Goal: Transaction & Acquisition: Subscribe to service/newsletter

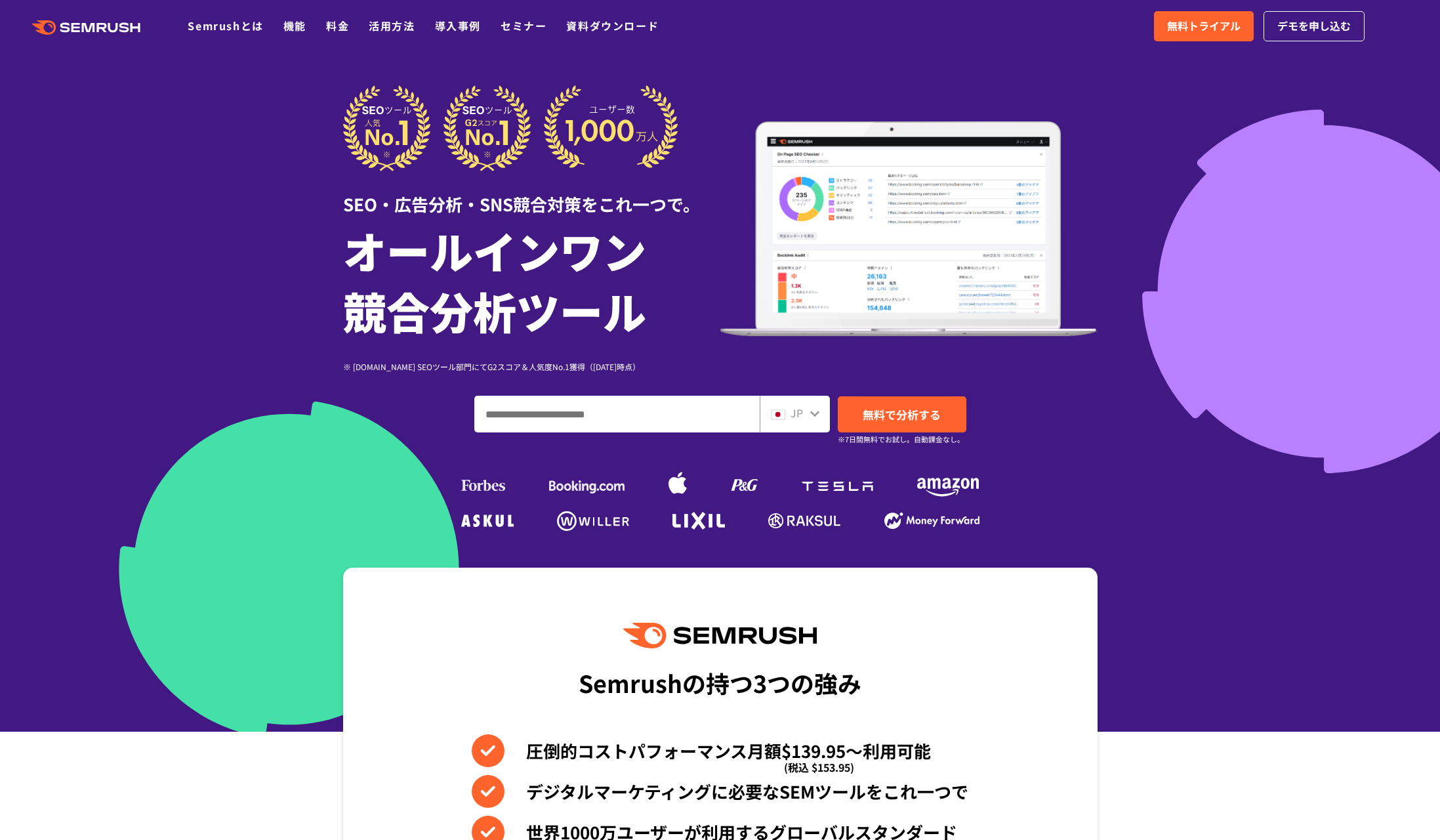
scroll to position [90, 0]
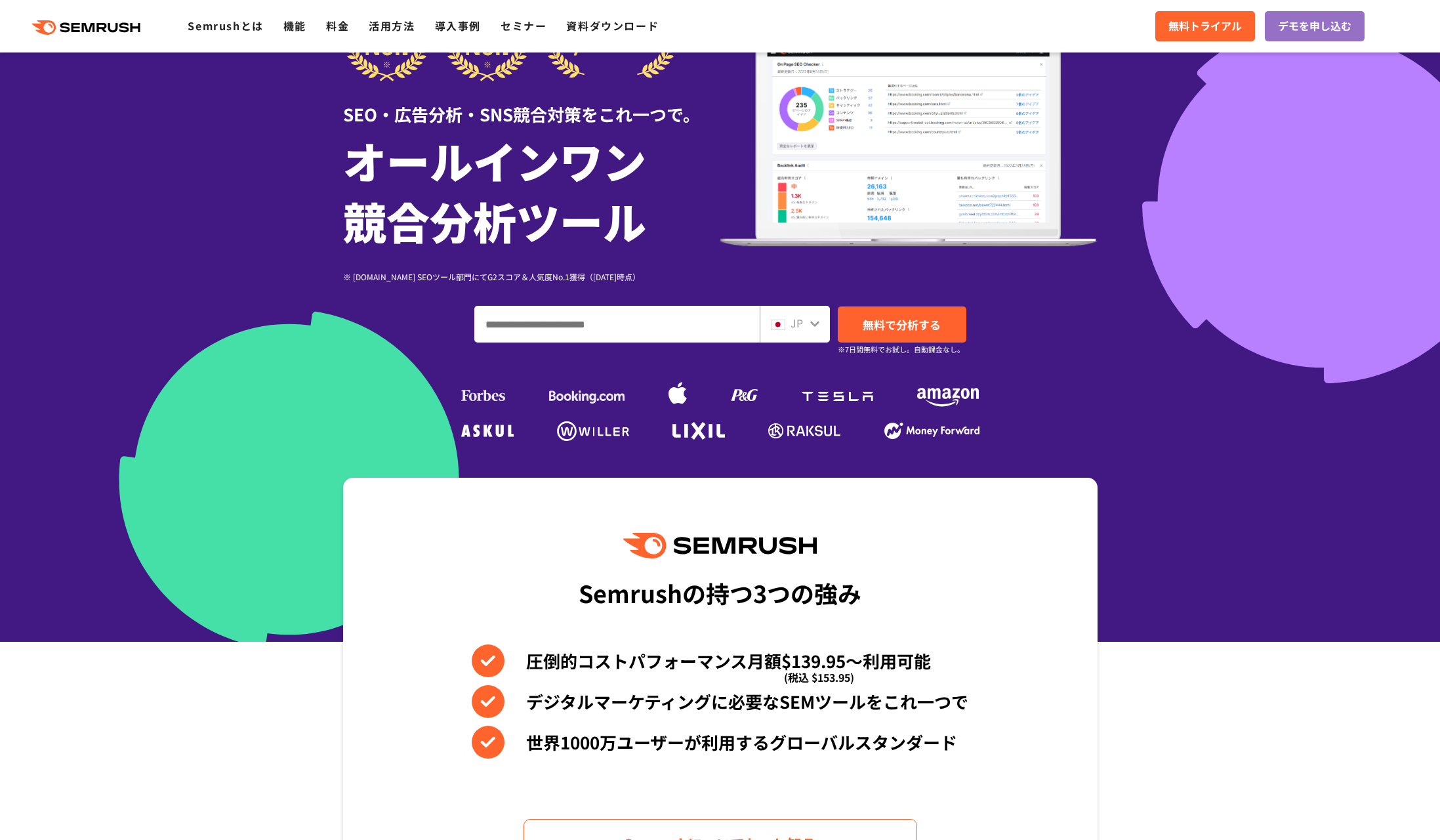
click at [536, 330] on input "ドメイン、キーワードまたはURLを入力してください" at bounding box center [616, 325] width 284 height 36
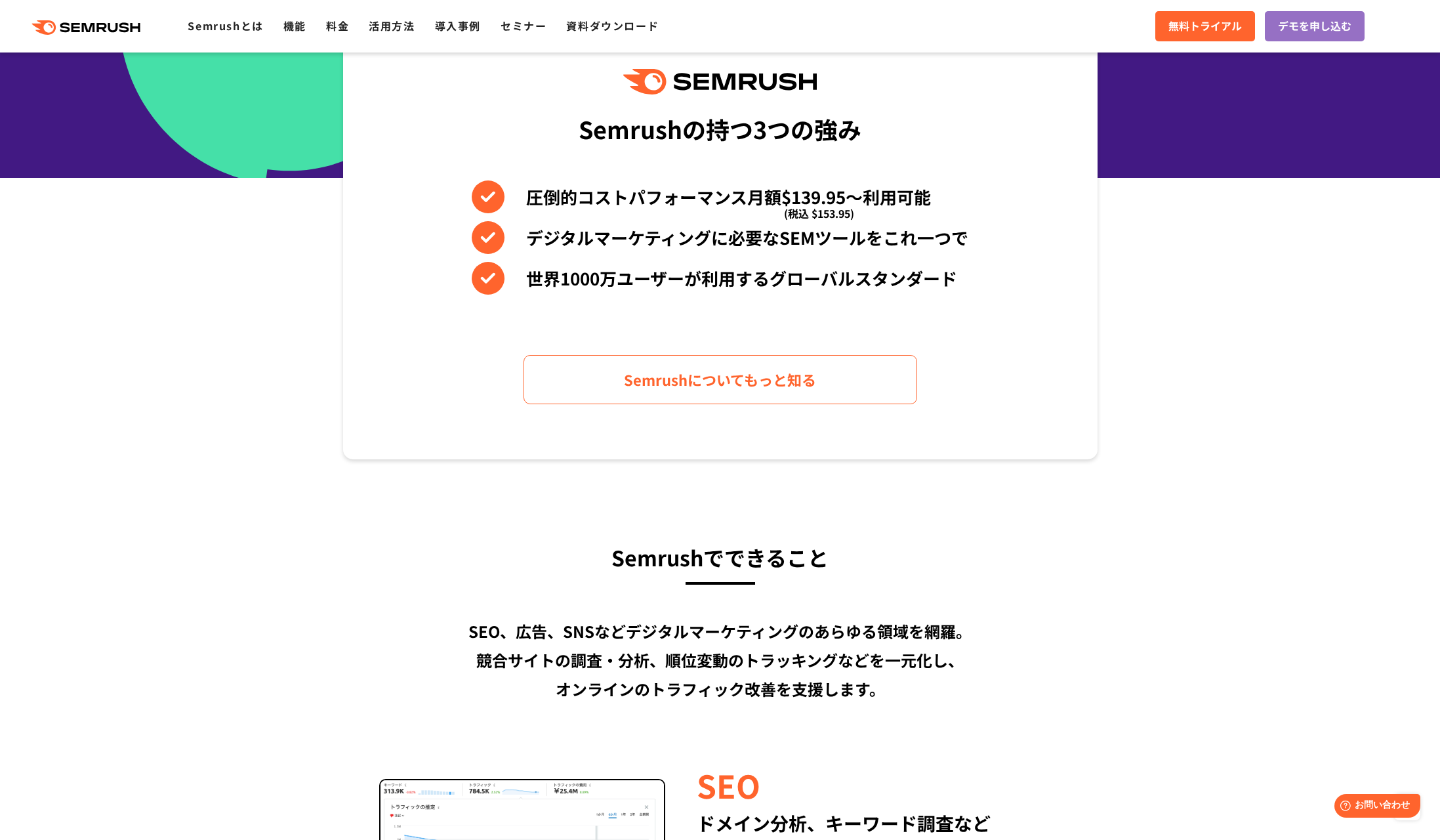
scroll to position [0, 0]
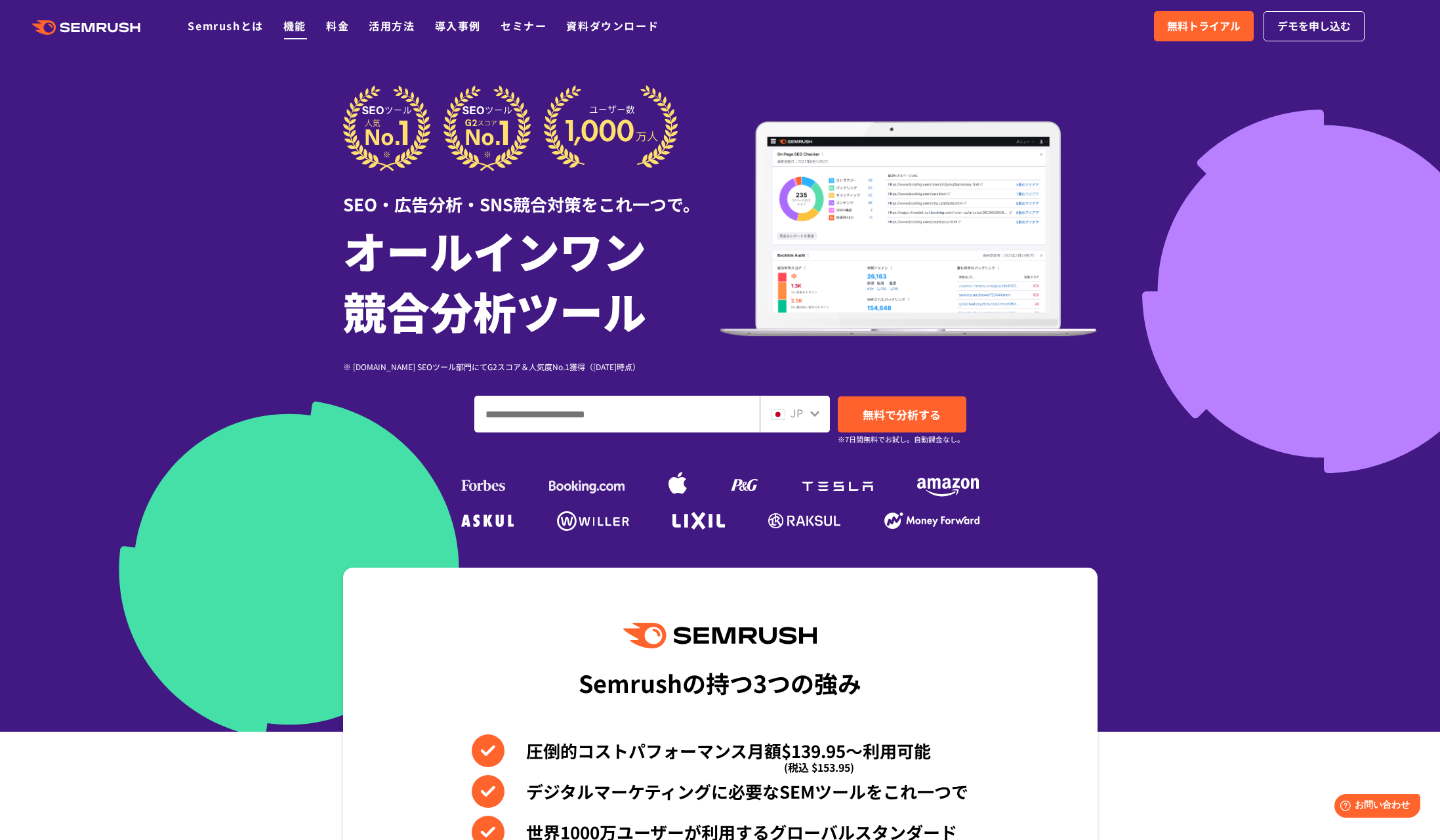
click at [286, 26] on link "機能" at bounding box center [295, 26] width 23 height 16
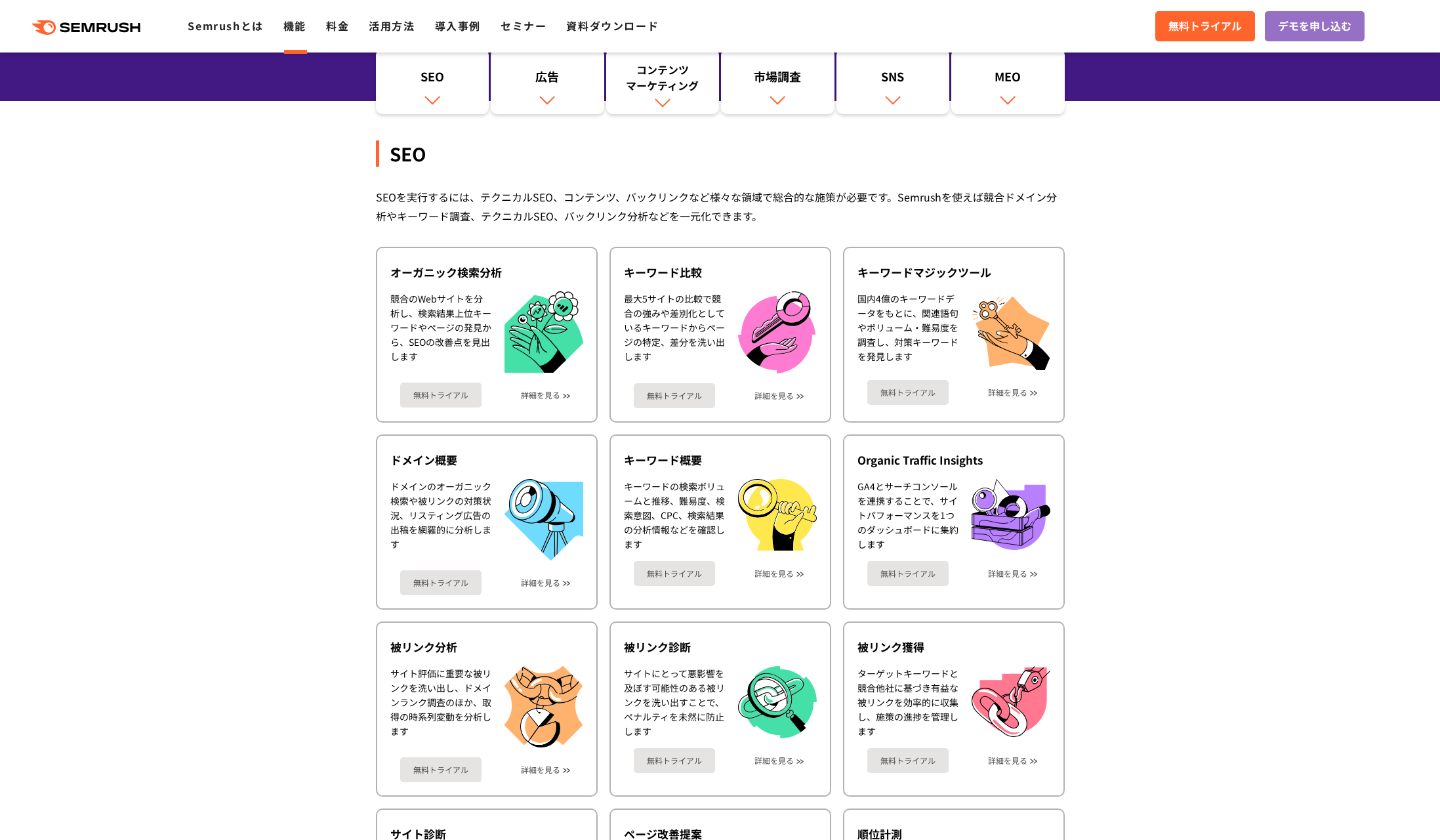
scroll to position [180, 0]
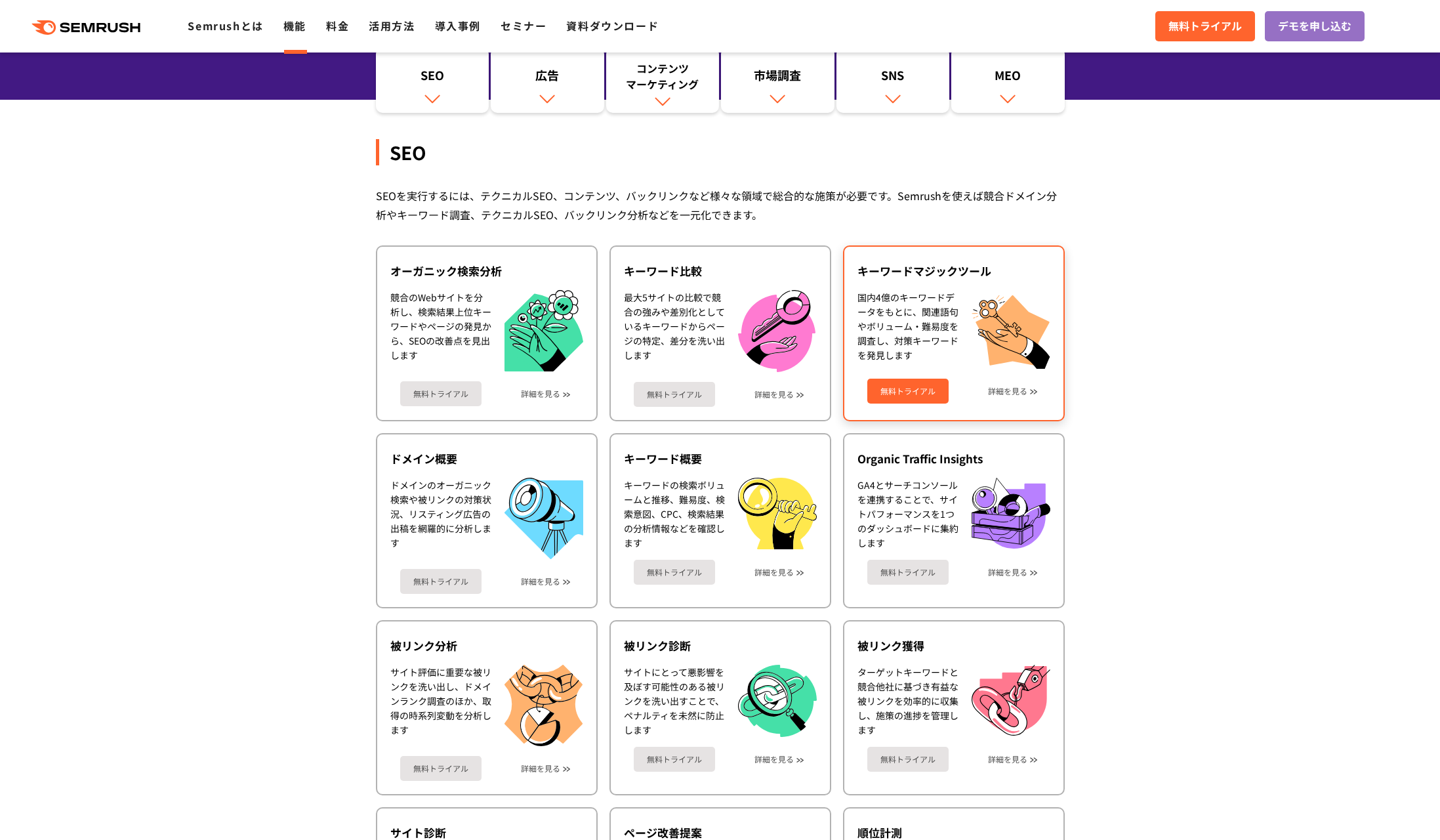
click at [904, 346] on div "国内4億のキーワードデータをもとに、関連語句やボリューム・難易度を調査し、対策キーワードを発見します" at bounding box center [908, 330] width 101 height 79
click at [920, 391] on link "無料トライアル" at bounding box center [908, 391] width 82 height 25
click at [899, 392] on link "無料トライアル" at bounding box center [908, 391] width 82 height 25
